Goal: Task Accomplishment & Management: Use online tool/utility

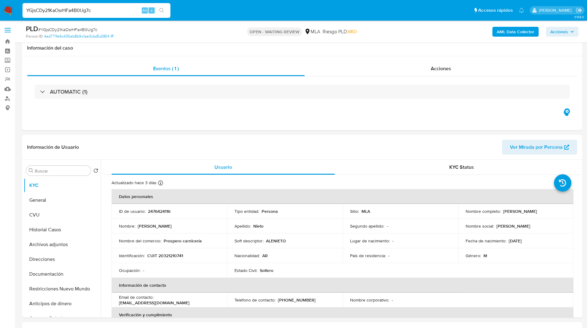
select select "10"
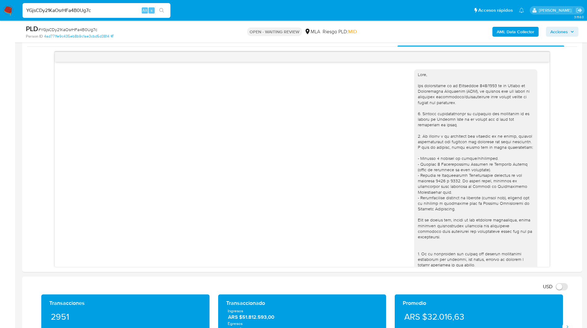
scroll to position [355, 0]
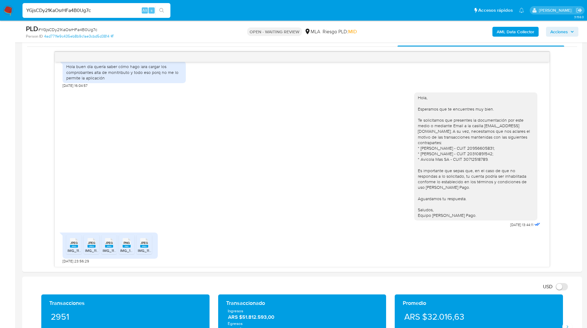
click at [202, 4] on ul "Pausado Ver notificaciones YGjsCDy21KaOsrHFa4B0Ug7c Alt s Accesos rápidos Presi…" at bounding box center [272, 9] width 507 height 15
click at [254, 11] on ul "Pausado Ver notificaciones YGjsCDy21KaOsrHFa4B0Ug7c Alt s Accesos rápidos Presi…" at bounding box center [272, 9] width 507 height 15
click at [334, 11] on ul "Pausado Ver notificaciones YGjsCDy21KaOsrHFa4B0Ug7c Alt s Accesos rápidos Presi…" at bounding box center [272, 9] width 507 height 15
click at [303, 9] on ul "Pausado Ver notificaciones YGjsCDy21KaOsrHFa4B0Ug7c Alt s Accesos rápidos Presi…" at bounding box center [272, 9] width 507 height 15
click at [263, 6] on ul "Pausado Ver notificaciones YGjsCDy21KaOsrHFa4B0Ug7c Alt s Accesos rápidos Presi…" at bounding box center [272, 9] width 507 height 15
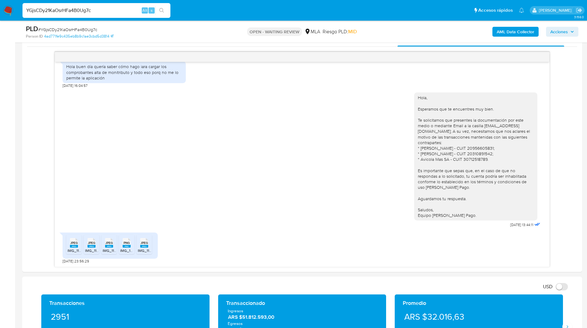
click at [266, 17] on ul "Pausado Ver notificaciones YGjsCDy21KaOsrHFa4B0Ug7c Alt s Accesos rápidos Presi…" at bounding box center [272, 9] width 507 height 15
click at [233, 13] on ul "Pausado Ver notificaciones YGjsCDy21KaOsrHFa4B0Ug7c Alt s Accesos rápidos Presi…" at bounding box center [272, 9] width 507 height 15
click at [222, 14] on ul "Pausado Ver notificaciones YGjsCDy21KaOsrHFa4B0Ug7c Alt s Accesos rápidos Presi…" at bounding box center [272, 9] width 507 height 15
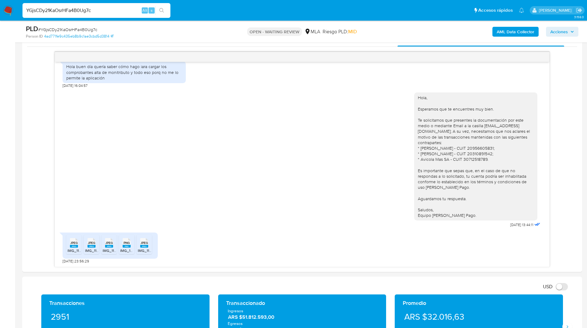
click at [215, 13] on ul "Pausado Ver notificaciones YGjsCDy21KaOsrHFa4B0Ug7c Alt s Accesos rápidos Presi…" at bounding box center [272, 9] width 507 height 15
click at [193, 7] on ul "Pausado Ver notificaciones YGjsCDy21KaOsrHFa4B0Ug7c Alt s Accesos rápidos Presi…" at bounding box center [272, 9] width 507 height 15
click at [203, 8] on ul "Pausado Ver notificaciones YGjsCDy21KaOsrHFa4B0Ug7c Alt s Accesos rápidos Presi…" at bounding box center [272, 9] width 507 height 15
click at [220, 7] on ul "Pausado Ver notificaciones YGjsCDy21KaOsrHFa4B0Ug7c Alt s Accesos rápidos Presi…" at bounding box center [272, 9] width 507 height 15
drag, startPoint x: 220, startPoint y: 7, endPoint x: 209, endPoint y: 9, distance: 10.9
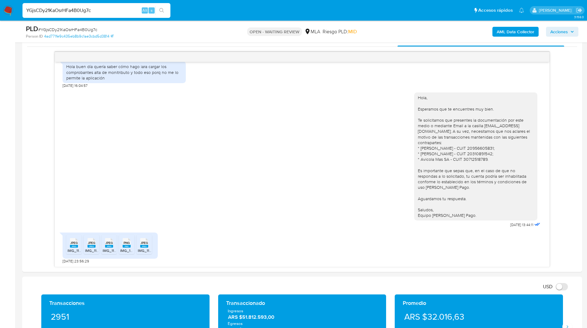
click at [209, 9] on ul "Pausado Ver notificaciones YGjsCDy21KaOsrHFa4B0Ug7c Alt s Accesos rápidos Presi…" at bounding box center [272, 9] width 507 height 15
click at [197, 11] on ul "Pausado Ver notificaciones YGjsCDy21KaOsrHFa4B0Ug7c Alt s Accesos rápidos Presi…" at bounding box center [272, 9] width 507 height 15
click at [193, 17] on ul "Pausado Ver notificaciones YGjsCDy21KaOsrHFa4B0Ug7c Alt s Accesos rápidos Presi…" at bounding box center [272, 9] width 507 height 15
click at [193, 19] on nav "Pausado Ver notificaciones YGjsCDy21KaOsrHFa4B0Ug7c Alt s Accesos rápidos Presi…" at bounding box center [293, 10] width 587 height 21
click at [191, 18] on ul "Pausado Ver notificaciones YGjsCDy21KaOsrHFa4B0Ug7c Alt s Accesos rápidos Presi…" at bounding box center [272, 9] width 507 height 15
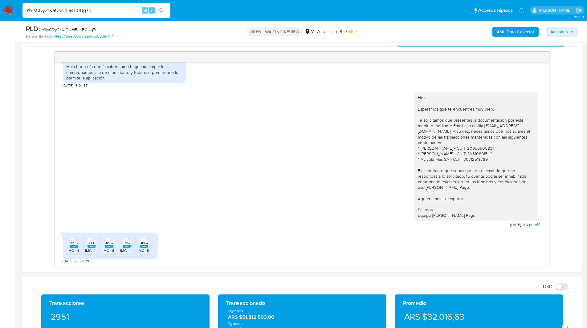
click at [184, 5] on ul "Pausado Ver notificaciones YGjsCDy21KaOsrHFa4B0Ug7c Alt s Accesos rápidos Presi…" at bounding box center [272, 9] width 507 height 15
click at [235, 1] on nav "Pausado Ver notificaciones YGjsCDy21KaOsrHFa4B0Ug7c Alt s Accesos rápidos Presi…" at bounding box center [293, 10] width 587 height 21
click at [213, 20] on nav "Pausado Ver notificaciones YGjsCDy21KaOsrHFa4B0Ug7c Alt s Accesos rápidos Presi…" at bounding box center [293, 10] width 587 height 21
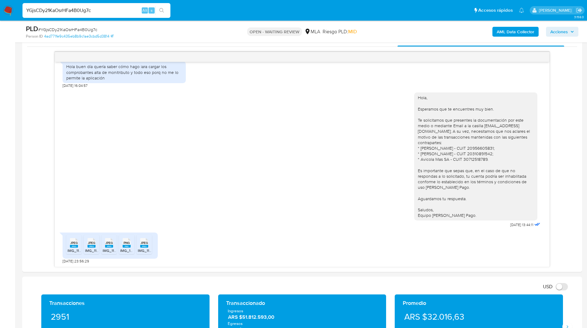
drag, startPoint x: 200, startPoint y: 39, endPoint x: 184, endPoint y: 0, distance: 41.6
click at [184, 0] on nav "Pausado Ver notificaciones YGjsCDy21KaOsrHFa4B0Ug7c Alt s Accesos rápidos Presi…" at bounding box center [293, 10] width 587 height 21
click at [182, 11] on ul "Pausado Ver notificaciones YGjsCDy21KaOsrHFa4B0Ug7c Alt s Accesos rápidos Presi…" at bounding box center [272, 9] width 507 height 15
click at [184, 14] on ul "Pausado Ver notificaciones YGjsCDy21KaOsrHFa4B0Ug7c Alt s Accesos rápidos Presi…" at bounding box center [272, 9] width 507 height 15
click at [190, 17] on ul "Pausado Ver notificaciones YGjsCDy21KaOsrHFa4B0Ug7c Alt s Accesos rápidos Presi…" at bounding box center [272, 9] width 507 height 15
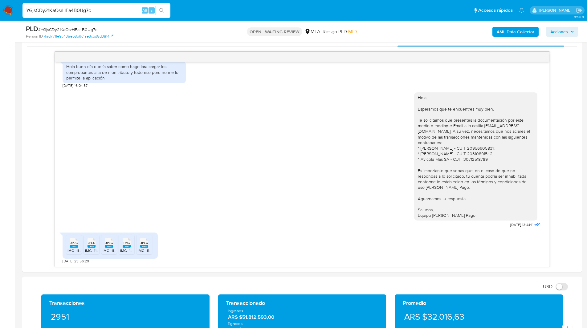
click at [230, 7] on ul "Pausado Ver notificaciones YGjsCDy21KaOsrHFa4B0Ug7c Alt s Accesos rápidos Presi…" at bounding box center [272, 9] width 507 height 15
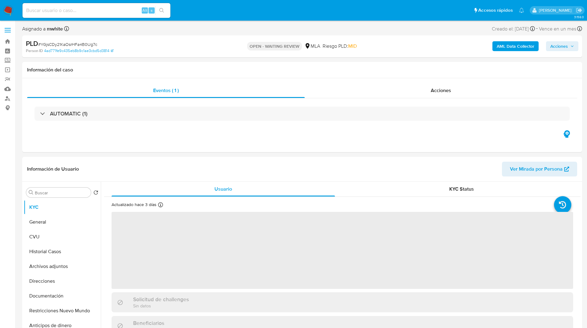
click at [220, 12] on ul "Pausado Ver notificaciones Alt s Accesos rápidos Presiona las siguientes teclas…" at bounding box center [272, 9] width 507 height 15
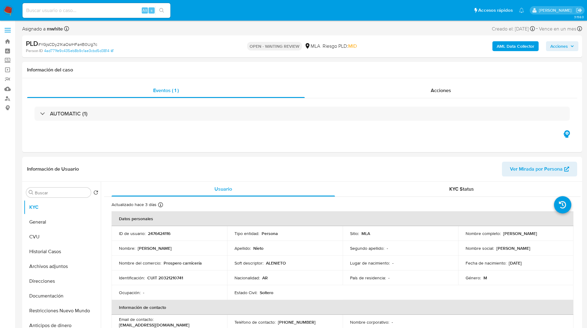
click at [209, 11] on ul "Pausado Ver notificaciones Alt s Accesos rápidos Presiona las siguientes teclas…" at bounding box center [272, 9] width 507 height 15
select select "10"
click at [206, 18] on ul "Pausado Ver notificaciones Alt s Accesos rápidos Presiona las siguientes teclas…" at bounding box center [272, 9] width 507 height 15
click at [202, 12] on ul "Pausado Ver notificaciones Alt s Accesos rápidos Presiona las siguientes teclas…" at bounding box center [272, 9] width 507 height 15
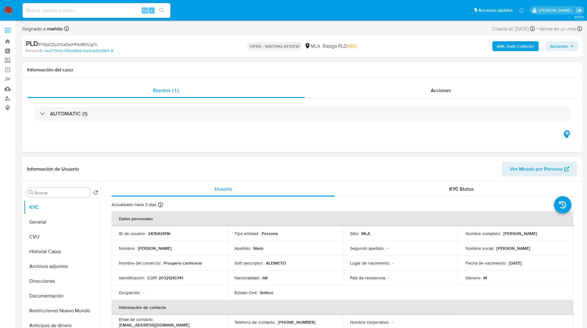
click at [189, 13] on ul "Pausado Ver notificaciones Alt s Accesos rápidos Presiona las siguientes teclas…" at bounding box center [272, 9] width 507 height 15
click at [188, 10] on ul "Pausado Ver notificaciones Alt s Accesos rápidos Presiona las siguientes teclas…" at bounding box center [272, 9] width 507 height 15
click at [201, 14] on ul "Pausado Ver notificaciones Alt s Accesos rápidos Presiona las siguientes teclas…" at bounding box center [272, 9] width 507 height 15
click at [185, 7] on ul "Pausado Ver notificaciones Alt s Accesos rápidos Presiona las siguientes teclas…" at bounding box center [272, 9] width 507 height 15
click at [188, 15] on ul "Pausado Ver notificaciones Alt s Accesos rápidos Presiona las siguientes teclas…" at bounding box center [272, 9] width 507 height 15
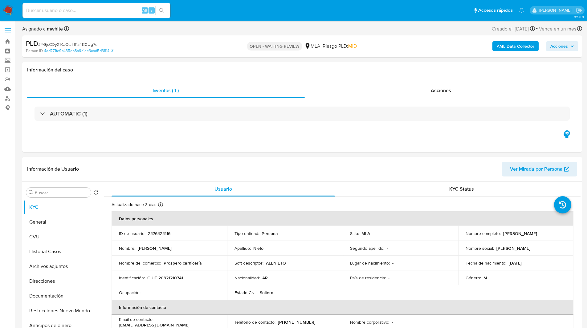
click at [184, 11] on ul "Pausado Ver notificaciones Alt s Accesos rápidos Presiona las siguientes teclas…" at bounding box center [272, 9] width 507 height 15
click at [183, 11] on ul "Pausado Ver notificaciones Alt s Accesos rápidos Presiona las siguientes teclas…" at bounding box center [272, 9] width 507 height 15
click at [201, 10] on ul "Pausado Ver notificaciones Alt s Accesos rápidos Presiona las siguientes teclas…" at bounding box center [272, 9] width 507 height 15
click at [192, 10] on ul "Pausado Ver notificaciones Alt s Accesos rápidos Presiona las siguientes teclas…" at bounding box center [272, 9] width 507 height 15
click at [188, 11] on ul "Pausado Ver notificaciones Alt s Accesos rápidos Presiona las siguientes teclas…" at bounding box center [272, 9] width 507 height 15
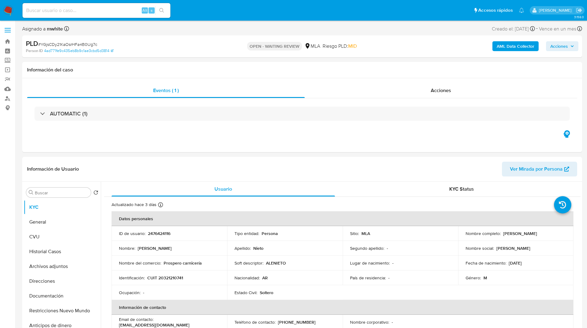
click at [226, 14] on ul "Pausado Ver notificaciones Alt s Accesos rápidos Presiona las siguientes teclas…" at bounding box center [272, 9] width 507 height 15
click at [213, 14] on ul "Pausado Ver notificaciones Alt s Accesos rápidos Presiona las siguientes teclas…" at bounding box center [272, 9] width 507 height 15
click at [194, 18] on ul "Pausado Ver notificaciones Alt s Accesos rápidos Presiona las siguientes teclas…" at bounding box center [272, 9] width 507 height 15
click at [209, 18] on ul "Pausado Ver notificaciones Alt s Accesos rápidos Presiona las siguientes teclas…" at bounding box center [272, 9] width 507 height 15
click at [216, 16] on ul "Pausado Ver notificaciones Alt s Accesos rápidos Presiona las siguientes teclas…" at bounding box center [272, 9] width 507 height 15
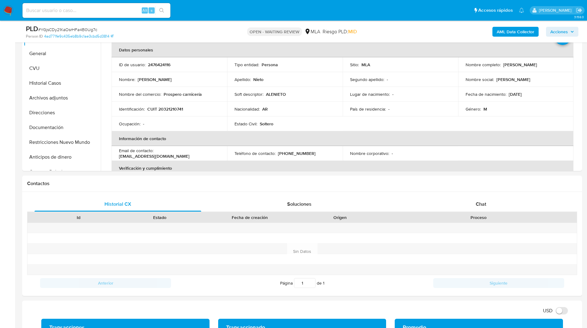
scroll to position [155, 0]
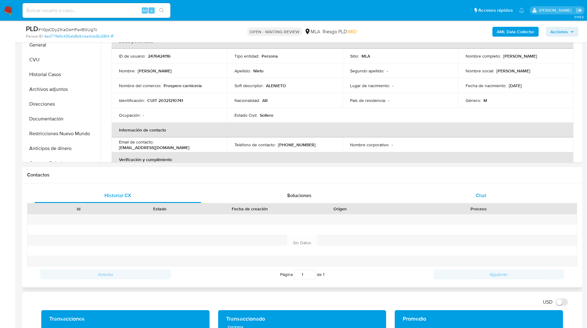
click at [473, 192] on div "Chat" at bounding box center [480, 195] width 167 height 15
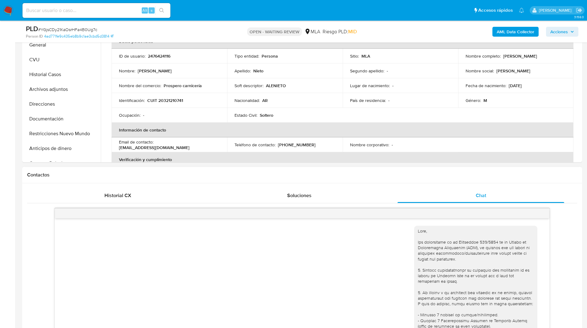
click at [438, 178] on div "Contactos" at bounding box center [302, 175] width 560 height 16
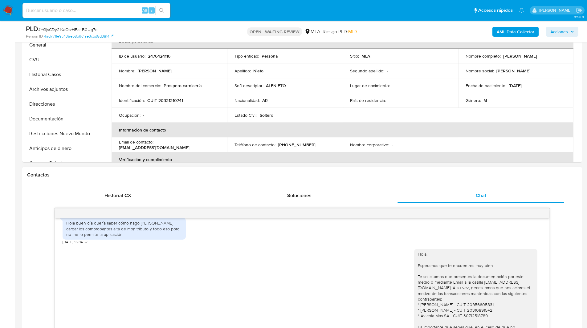
click at [274, 171] on div "Contactos" at bounding box center [302, 175] width 560 height 16
click at [263, 172] on h1 "Contactos" at bounding box center [302, 175] width 550 height 6
click at [261, 176] on h1 "Contactos" at bounding box center [302, 175] width 550 height 6
click at [264, 176] on h1 "Contactos" at bounding box center [302, 175] width 550 height 6
click at [251, 178] on div "Contactos" at bounding box center [302, 175] width 560 height 16
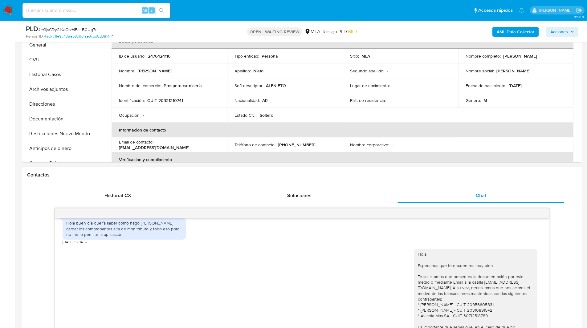
click at [227, 186] on div "Historial CX Soluciones Chat Id Estado Fecha de creación Origen Proceso Anterio…" at bounding box center [302, 305] width 560 height 245
click at [196, 178] on h1 "Contactos" at bounding box center [302, 175] width 550 height 6
click at [190, 179] on div "Contactos" at bounding box center [302, 175] width 560 height 16
click at [228, 176] on h1 "Contactos" at bounding box center [302, 175] width 550 height 6
click at [229, 181] on div "Contactos" at bounding box center [302, 175] width 560 height 16
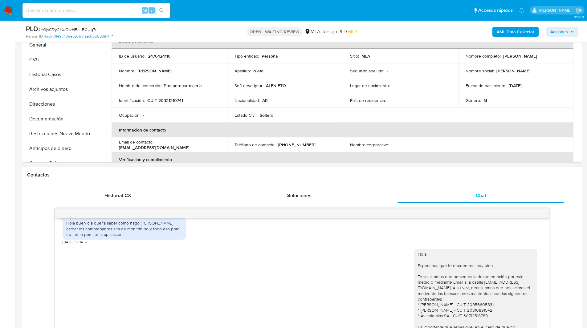
click at [219, 180] on div "Contactos" at bounding box center [302, 175] width 560 height 16
click at [206, 180] on div "Contactos" at bounding box center [302, 175] width 560 height 16
click at [235, 191] on div "Soluciones" at bounding box center [299, 195] width 167 height 15
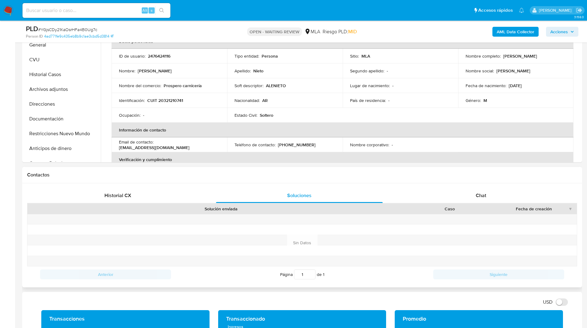
click at [253, 171] on div "Contactos" at bounding box center [302, 175] width 560 height 16
click at [330, 173] on h1 "Contactos" at bounding box center [302, 175] width 550 height 6
click at [398, 175] on h1 "Contactos" at bounding box center [302, 175] width 550 height 6
click at [463, 196] on div "Chat" at bounding box center [480, 195] width 167 height 15
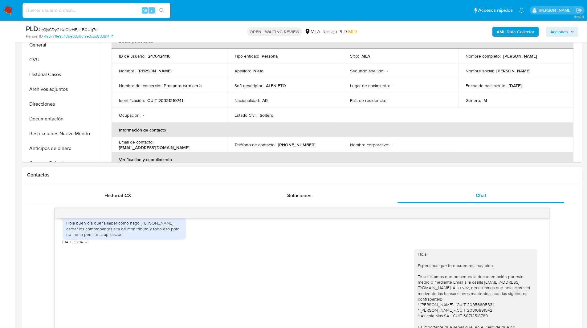
click at [433, 175] on h1 "Contactos" at bounding box center [302, 175] width 550 height 6
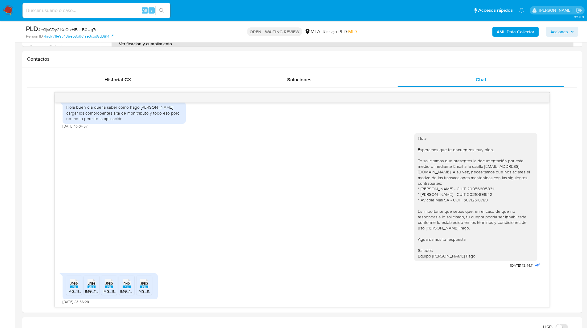
click at [326, 56] on h1 "Contactos" at bounding box center [302, 59] width 550 height 6
click at [306, 59] on h1 "Contactos" at bounding box center [302, 59] width 550 height 6
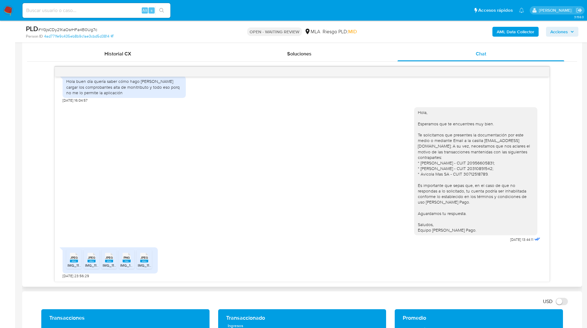
scroll to position [297, 0]
click at [330, 15] on ul "Pausado Ver notificaciones Alt s Accesos rápidos Presiona las siguientes teclas…" at bounding box center [272, 9] width 507 height 15
click at [203, 7] on ul "Pausado Ver notificaciones Alt s Accesos rápidos Presiona las siguientes teclas…" at bounding box center [272, 9] width 507 height 15
click at [223, 23] on div "PLD # YGjsCDy21KaOsrHFa4B0Ug7c Person ID 4ad771fe9c435eb8b9c1ae3cbd5d3814 OPEN …" at bounding box center [302, 32] width 560 height 22
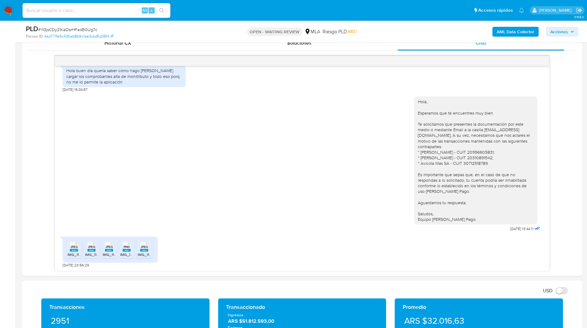
scroll to position [0, 0]
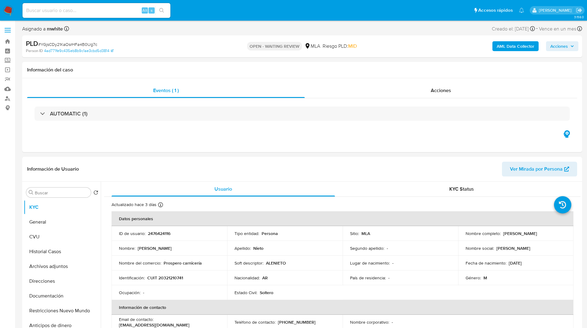
click at [200, 28] on div "Asignado a mwhite Asignado el: [DATE] 14:17:27 Creado el: [DATE] Creado el: [DA…" at bounding box center [302, 30] width 560 height 11
click at [261, 38] on div "PLD # YGjsCDy21KaOsrHFa4B0Ug7c Person ID 4ad771fe9c435eb8b9c1ae3cbd5d3814 OPEN …" at bounding box center [302, 46] width 560 height 22
click at [339, 12] on ul "Pausado Ver notificaciones Alt s Accesos rápidos Presiona las siguientes teclas…" at bounding box center [272, 9] width 507 height 15
click at [205, 11] on ul "Pausado Ver notificaciones Alt s Accesos rápidos Presiona las siguientes teclas…" at bounding box center [272, 9] width 507 height 15
click at [221, 15] on ul "Pausado Ver notificaciones Alt s Accesos rápidos Presiona las siguientes teclas…" at bounding box center [272, 9] width 507 height 15
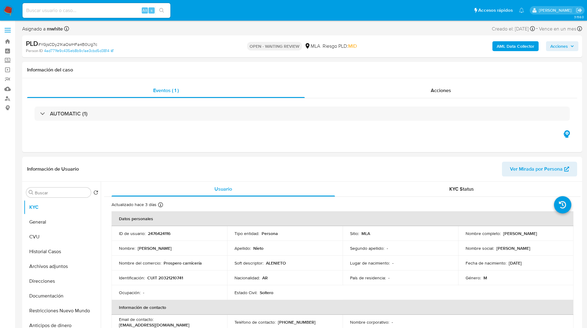
click at [221, 16] on ul "Pausado Ver notificaciones Alt s Accesos rápidos Presiona las siguientes teclas…" at bounding box center [272, 9] width 507 height 15
click at [219, 11] on ul "Pausado Ver notificaciones Alt s Accesos rápidos Presiona las siguientes teclas…" at bounding box center [272, 9] width 507 height 15
click at [195, 6] on ul "Pausado Ver notificaciones Alt s Accesos rápidos Presiona las siguientes teclas…" at bounding box center [272, 9] width 507 height 15
click at [237, 14] on ul "Pausado Ver notificaciones Alt s Accesos rápidos Presiona las siguientes teclas…" at bounding box center [272, 9] width 507 height 15
click at [252, 14] on ul "Pausado Ver notificaciones Alt s Accesos rápidos Presiona las siguientes teclas…" at bounding box center [272, 9] width 507 height 15
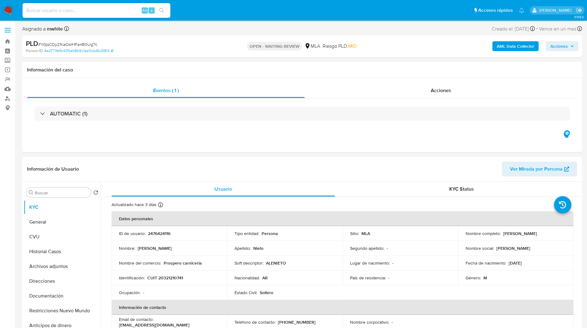
click at [270, 31] on div "Asignado a mwhite Asignado el: [DATE] 14:17:27 Creado el: [DATE] Creado el: [DA…" at bounding box center [302, 30] width 560 height 11
click at [192, 28] on div "Asignado a mwhite Asignado el: [DATE] 14:17:27 Creado el: [DATE] Creado el: [DA…" at bounding box center [302, 30] width 560 height 11
drag, startPoint x: 192, startPoint y: 28, endPoint x: 156, endPoint y: -11, distance: 52.5
